Goal: Navigation & Orientation: Find specific page/section

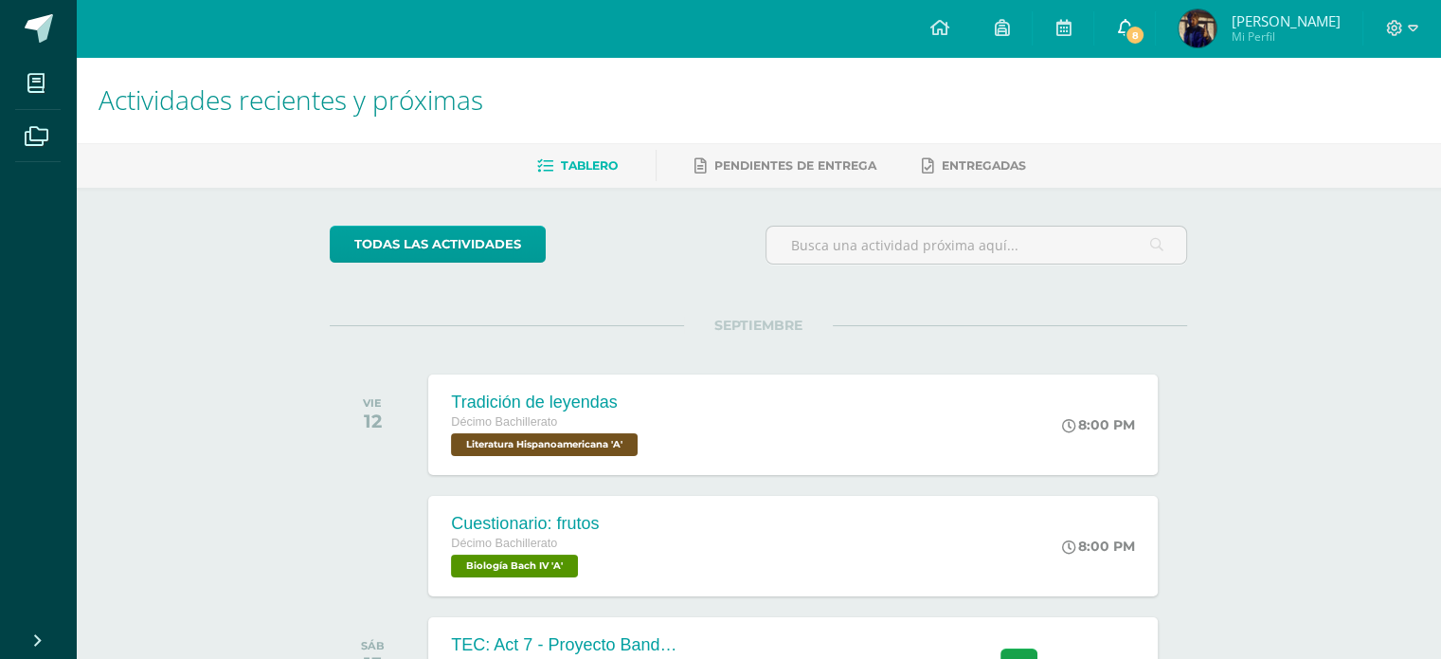
click at [1126, 31] on icon at bounding box center [1124, 27] width 15 height 17
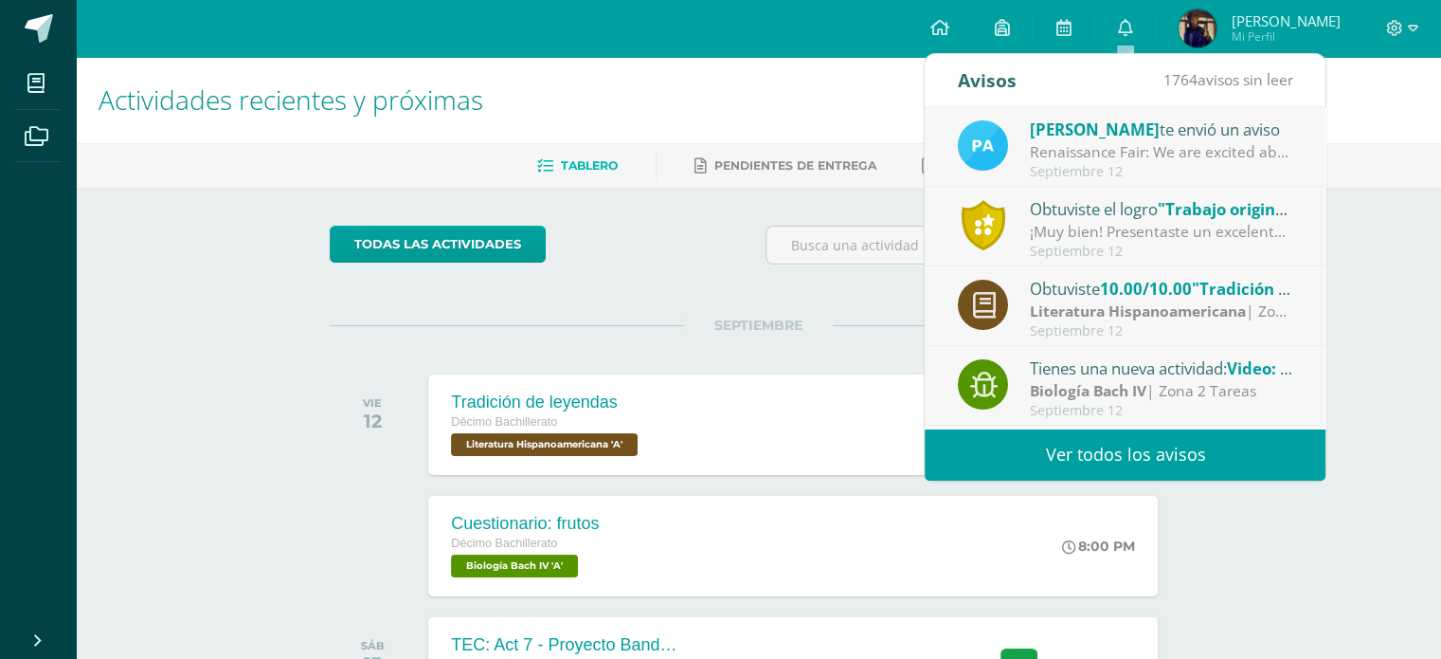
click at [1061, 198] on div "Obtuviste el logro "Trabajo original"" at bounding box center [1161, 208] width 263 height 25
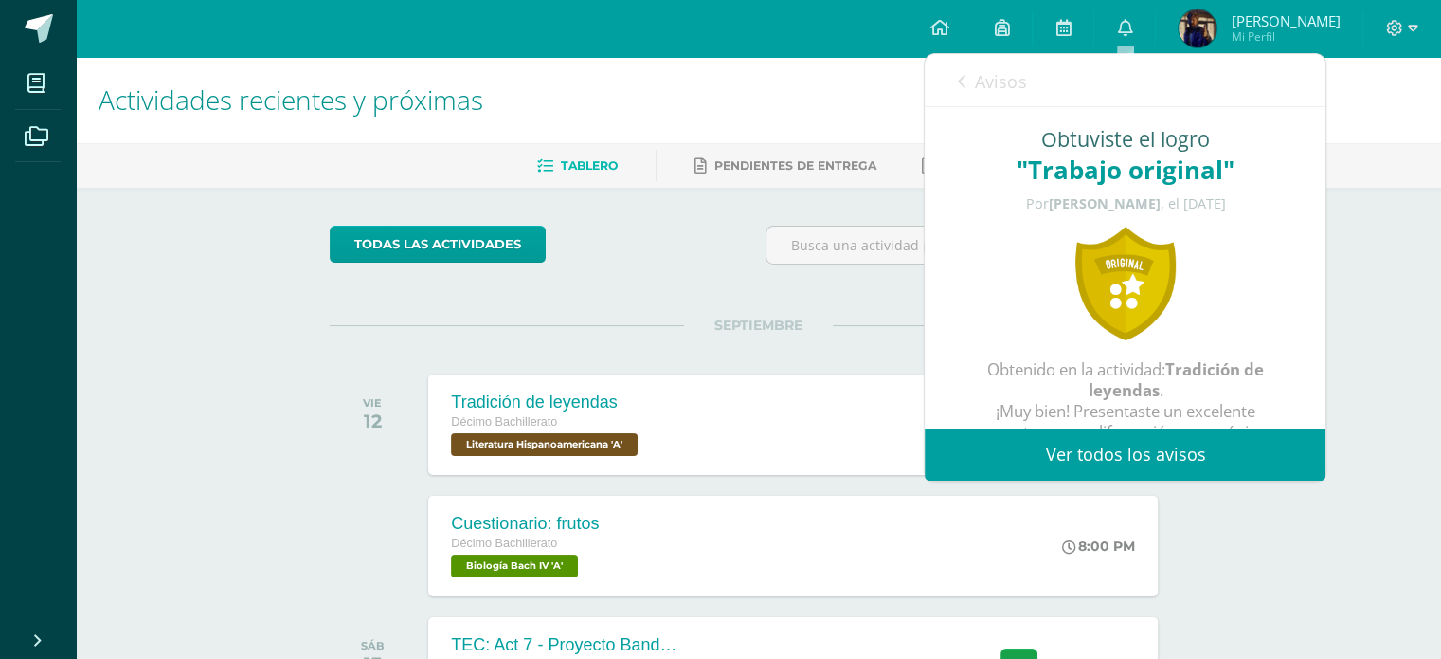
scroll to position [73, 0]
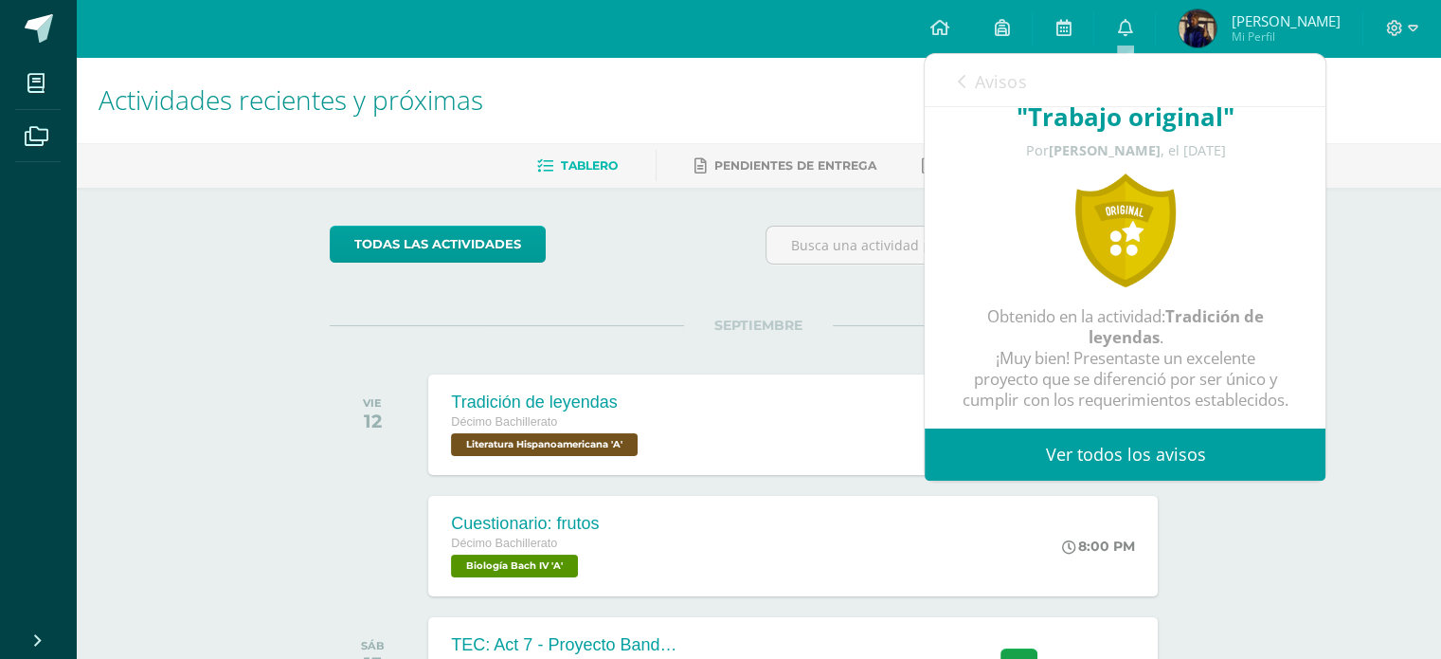
click at [963, 76] on icon at bounding box center [962, 81] width 8 height 15
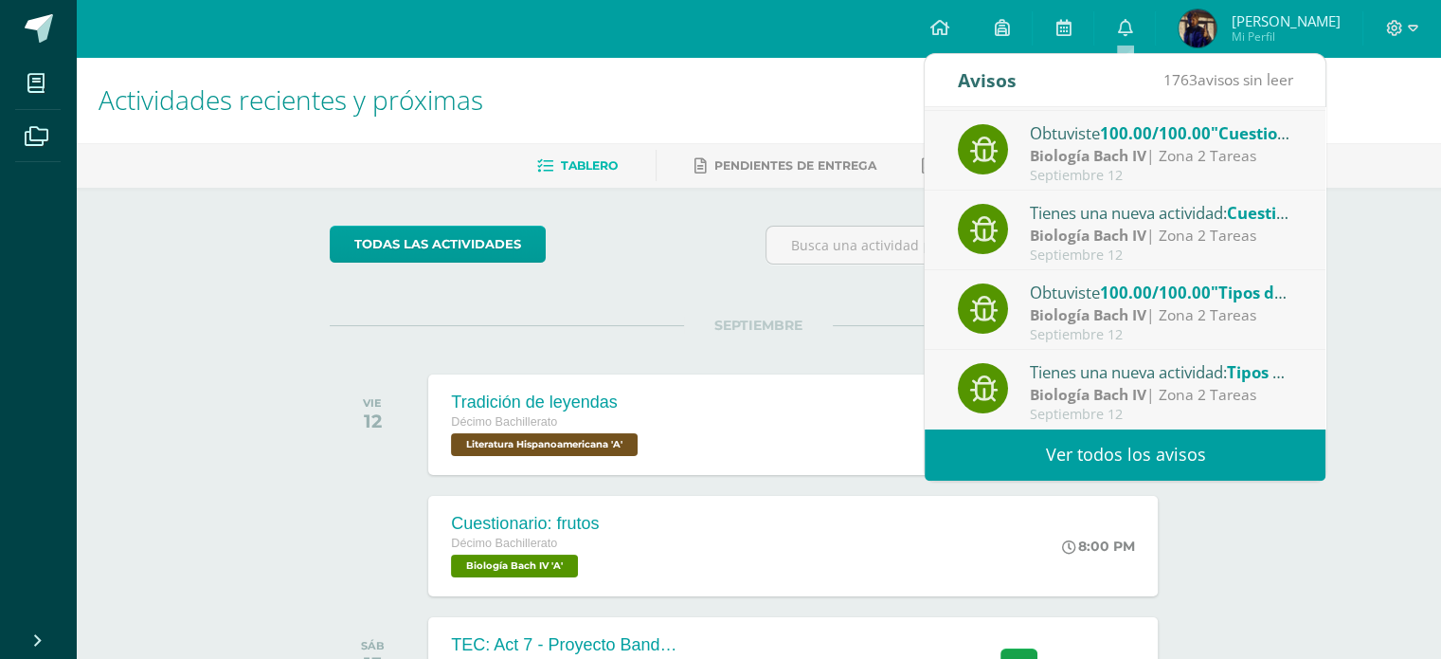
scroll to position [0, 0]
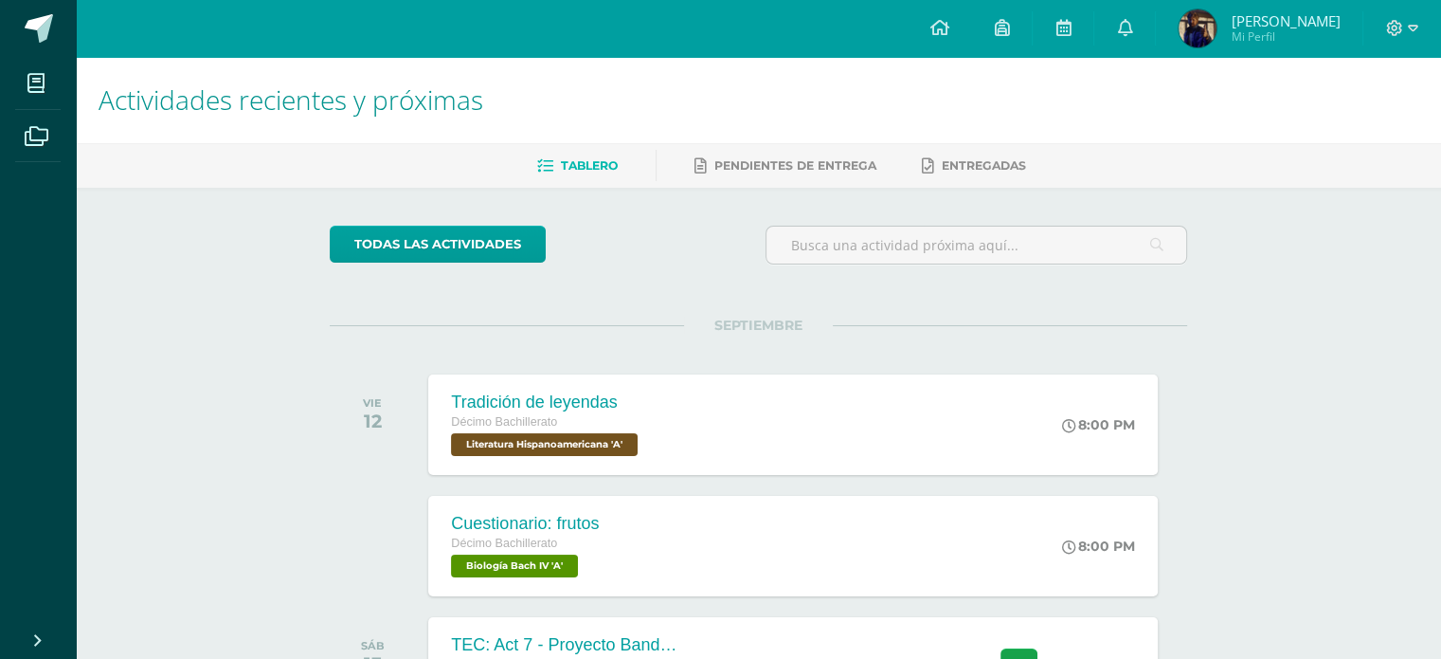
click at [1185, 25] on img at bounding box center [1198, 28] width 38 height 38
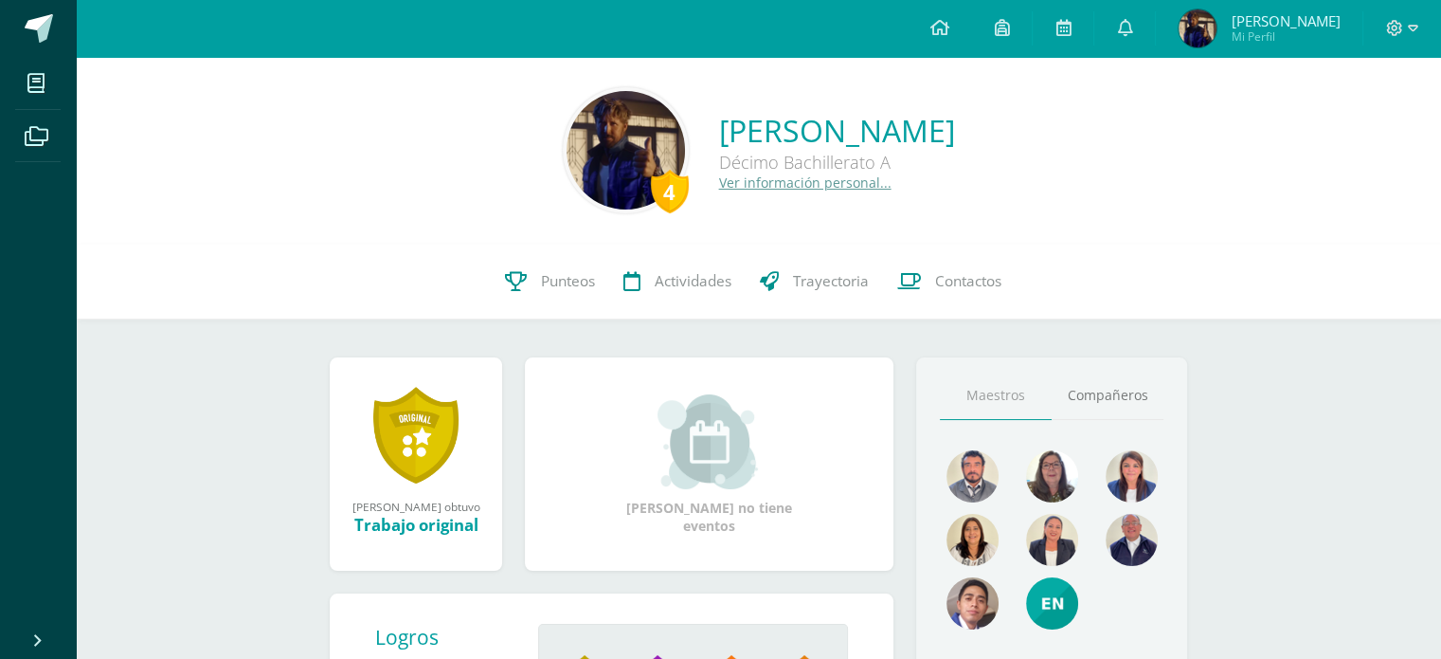
scroll to position [404, 0]
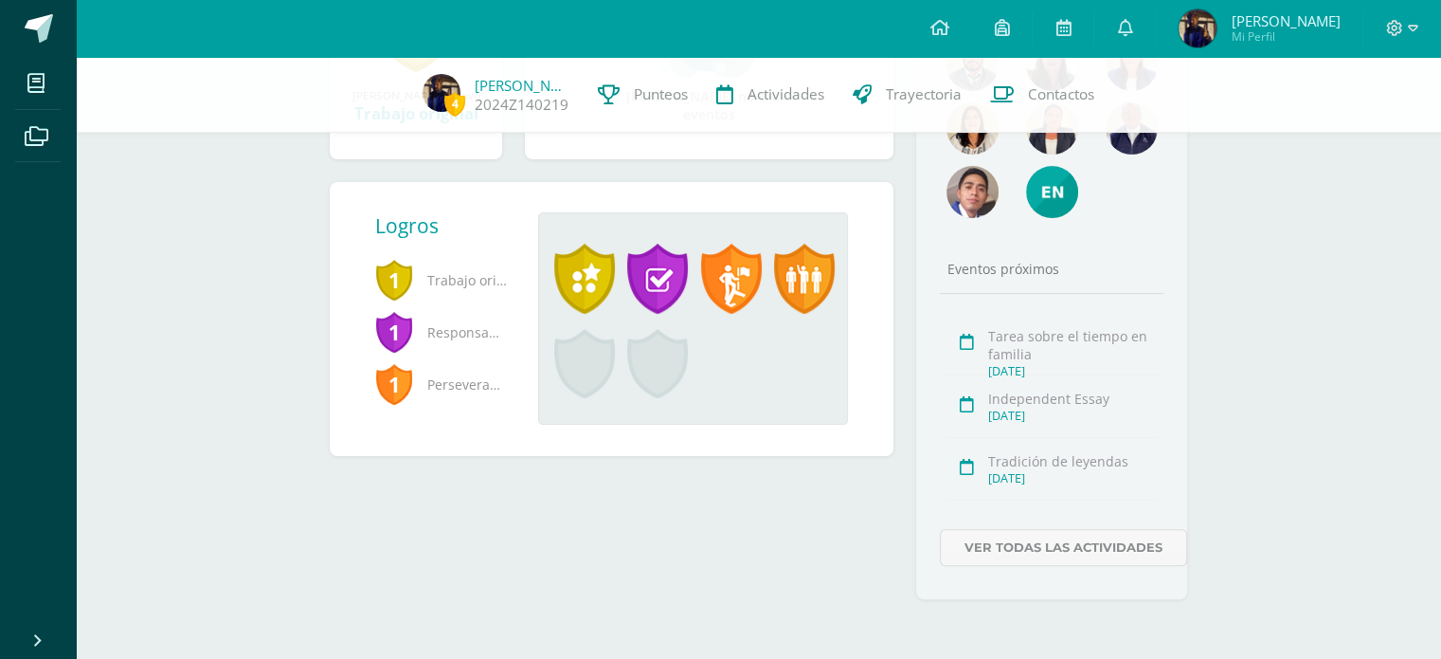
click at [482, 309] on span "Responsabilidad" at bounding box center [441, 332] width 133 height 52
